Goal: Transaction & Acquisition: Purchase product/service

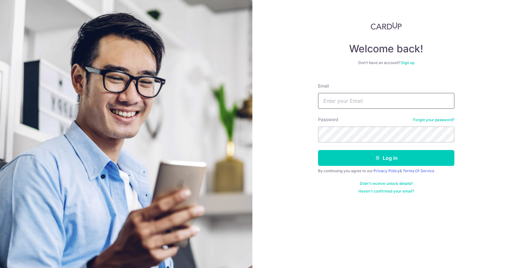
type input "sheikee_97@hotmail.com"
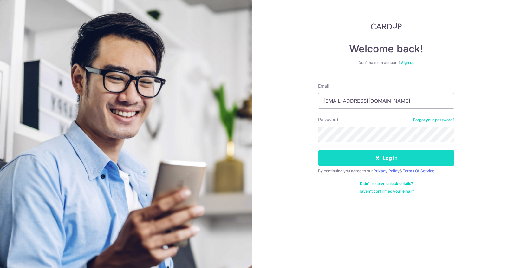
click at [354, 156] on button "Log in" at bounding box center [386, 158] width 136 height 16
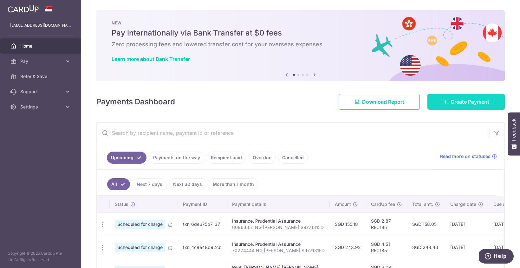
click at [447, 100] on icon at bounding box center [445, 101] width 5 height 5
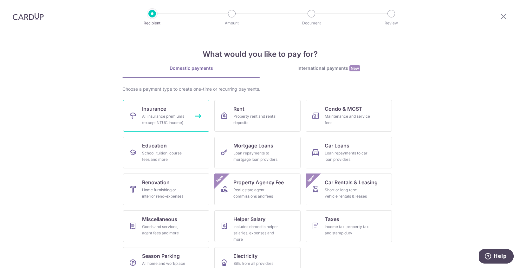
click at [164, 122] on div "All insurance premiums (except NTUC Income)" at bounding box center [165, 119] width 46 height 13
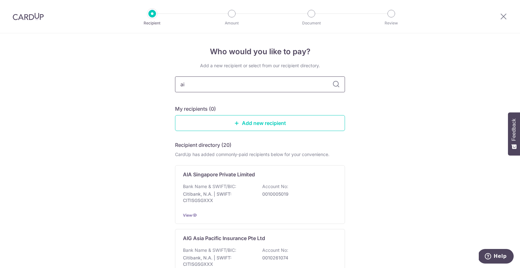
type input "aia"
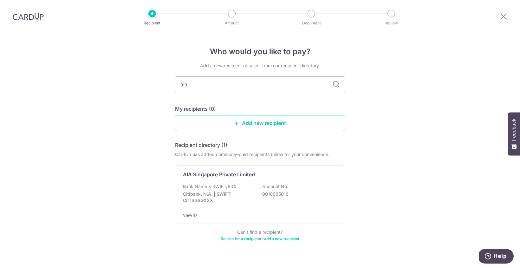
click at [210, 174] on p "AIA Singapore Private Limited" at bounding box center [219, 175] width 72 height 8
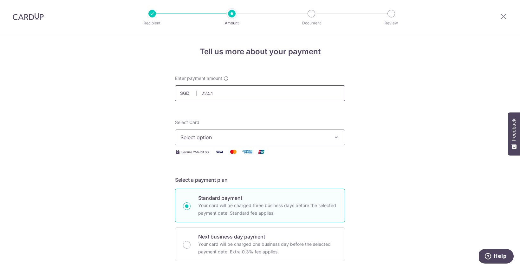
type input "224.11"
click at [225, 139] on span "Select option" at bounding box center [254, 137] width 148 height 8
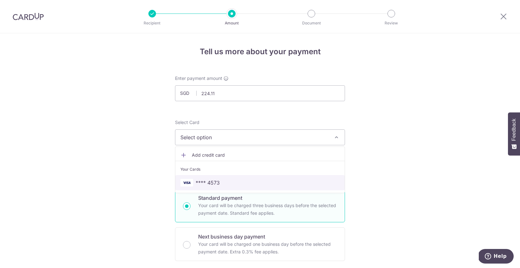
click at [214, 190] on link "**** 4573" at bounding box center [259, 182] width 169 height 15
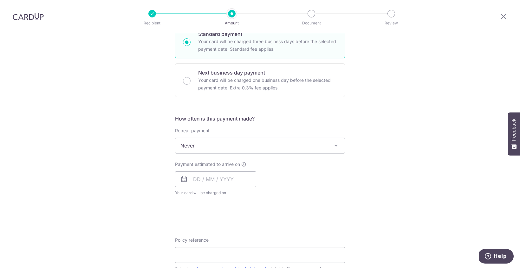
scroll to position [165, 0]
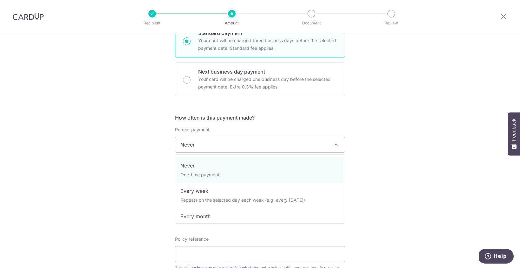
click at [208, 145] on span "Never" at bounding box center [259, 144] width 169 height 15
click at [213, 147] on span "Never" at bounding box center [259, 144] width 169 height 15
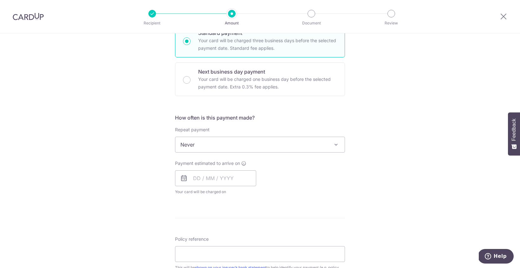
click at [205, 150] on span "Never" at bounding box center [259, 144] width 169 height 15
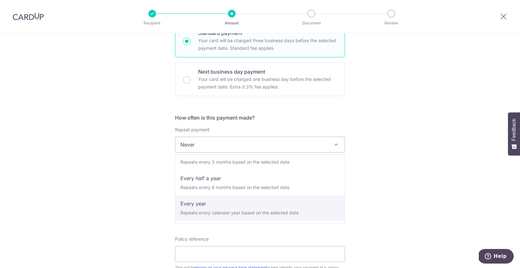
scroll to position [89, 0]
select select "6"
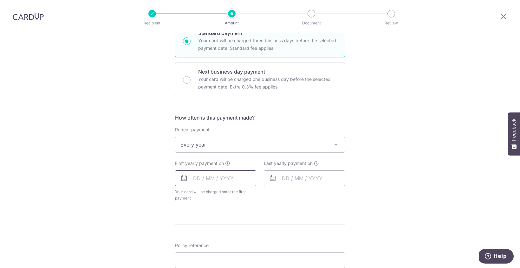
click at [199, 178] on input "text" at bounding box center [215, 178] width 81 height 16
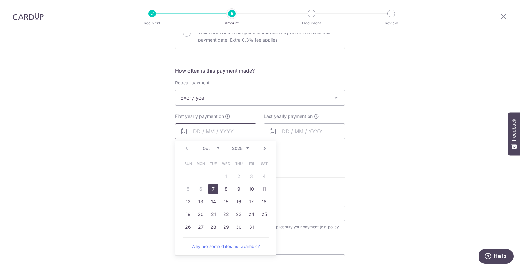
scroll to position [214, 0]
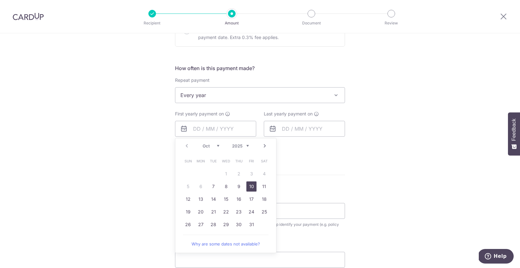
click at [248, 187] on link "10" at bounding box center [251, 186] width 10 height 10
type input "[DATE]"
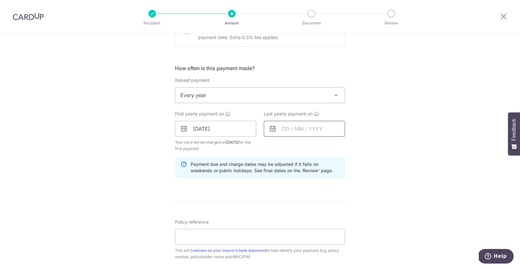
click at [291, 129] on input "text" at bounding box center [304, 129] width 81 height 16
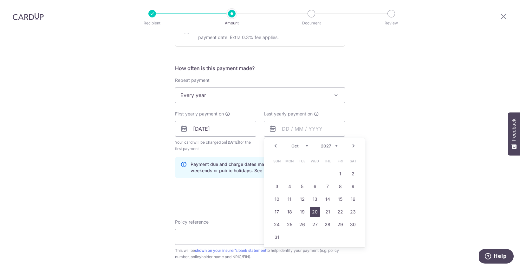
click at [315, 210] on link "20" at bounding box center [315, 212] width 10 height 10
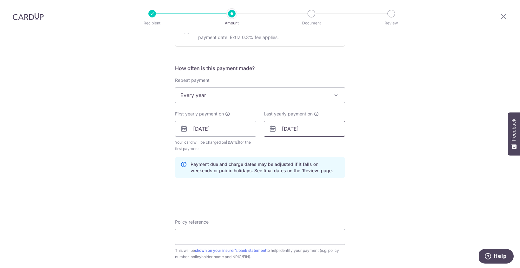
click at [299, 136] on input "20/10/2027" at bounding box center [304, 129] width 81 height 16
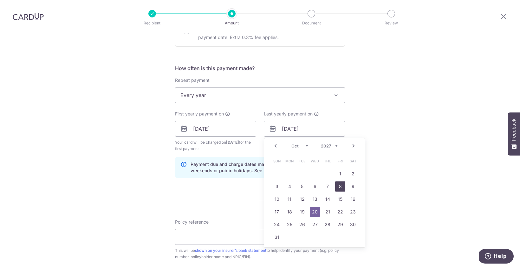
click at [336, 188] on link "8" at bounding box center [340, 186] width 10 height 10
type input "08/10/2027"
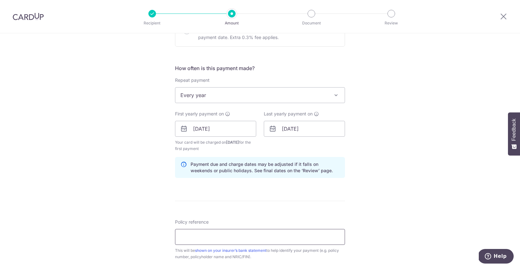
click at [206, 235] on input "Policy reference" at bounding box center [260, 237] width 170 height 16
paste input "Ng Shei Kee (P567996165)"
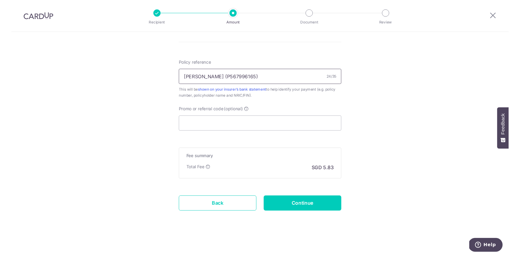
scroll to position [373, 0]
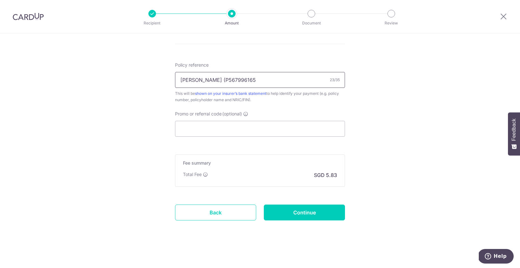
click at [213, 79] on input "Ng Shei Kee (P567996165" at bounding box center [260, 80] width 170 height 16
type input "[PERSON_NAME] P567996165"
click at [201, 123] on input "Promo or referral code (optional)" at bounding box center [260, 129] width 170 height 16
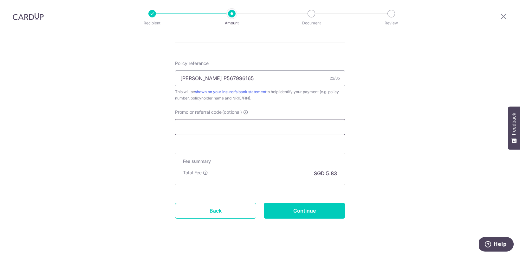
paste input "REC185"
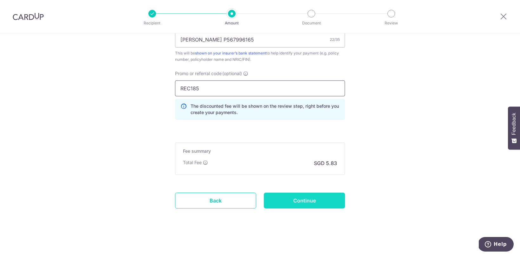
scroll to position [413, 0]
type input "REC185"
click at [307, 198] on input "Continue" at bounding box center [304, 201] width 81 height 16
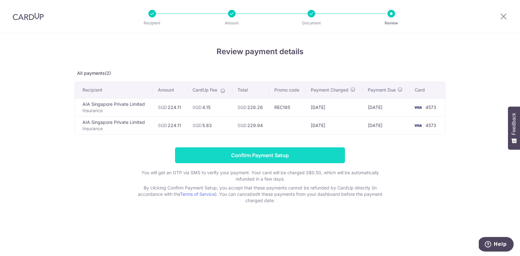
click at [269, 158] on input "Confirm Payment Setup" at bounding box center [260, 155] width 170 height 16
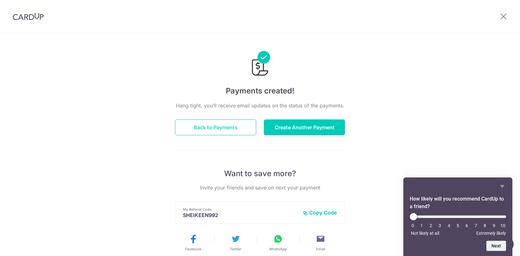
click at [223, 123] on button "Back to Payments" at bounding box center [215, 128] width 81 height 16
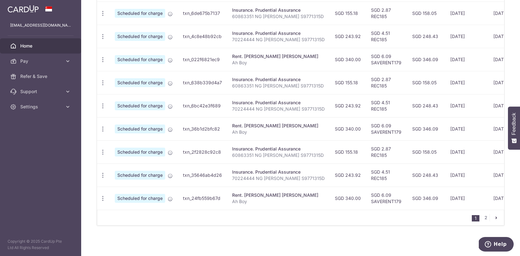
scroll to position [237, 0]
click at [486, 216] on link "2" at bounding box center [486, 218] width 8 height 8
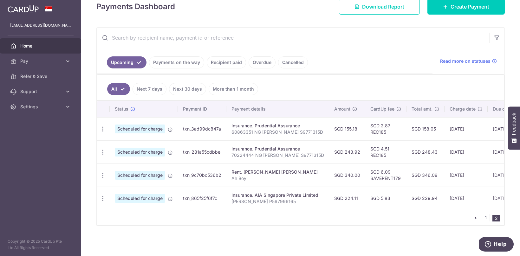
scroll to position [98, 0]
click at [103, 198] on icon "button" at bounding box center [103, 198] width 7 height 7
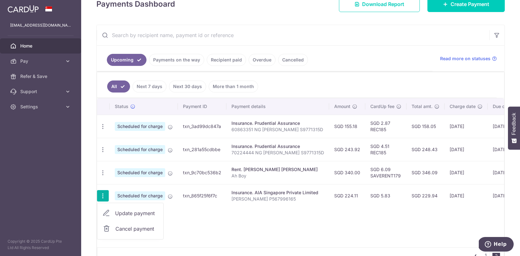
click at [130, 231] on span "Cancel payment" at bounding box center [136, 229] width 42 height 8
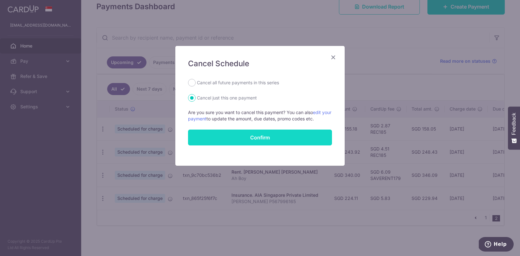
click at [230, 133] on button "Confirm" at bounding box center [260, 138] width 144 height 16
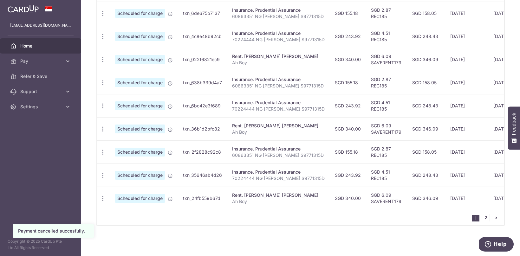
click at [485, 215] on link "2" at bounding box center [486, 218] width 8 height 8
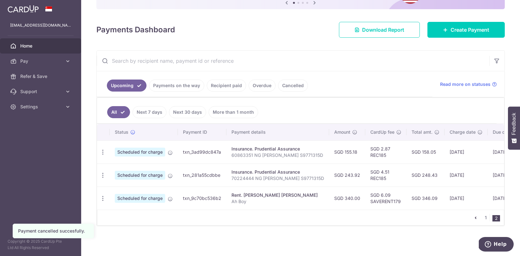
scroll to position [74, 0]
click at [488, 217] on link "1" at bounding box center [486, 218] width 8 height 8
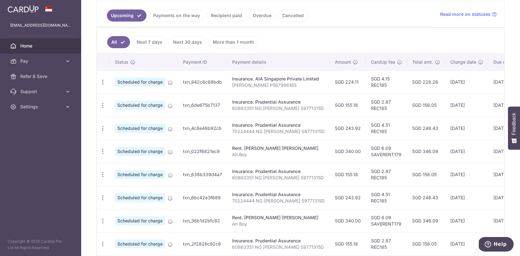
scroll to position [143, 0]
